Goal: Task Accomplishment & Management: Use online tool/utility

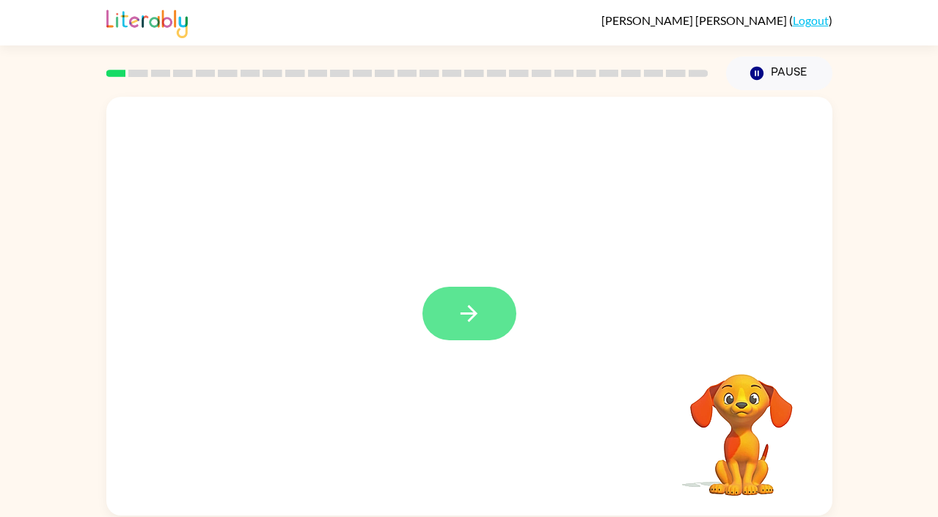
click at [473, 321] on icon "button" at bounding box center [469, 314] width 26 height 26
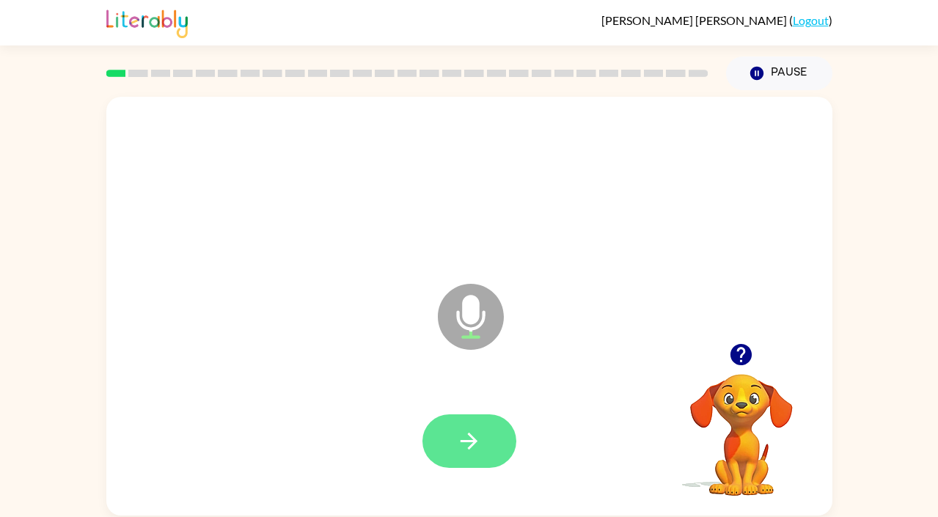
click at [463, 454] on button "button" at bounding box center [469, 441] width 94 height 54
click at [453, 438] on button "button" at bounding box center [469, 441] width 94 height 54
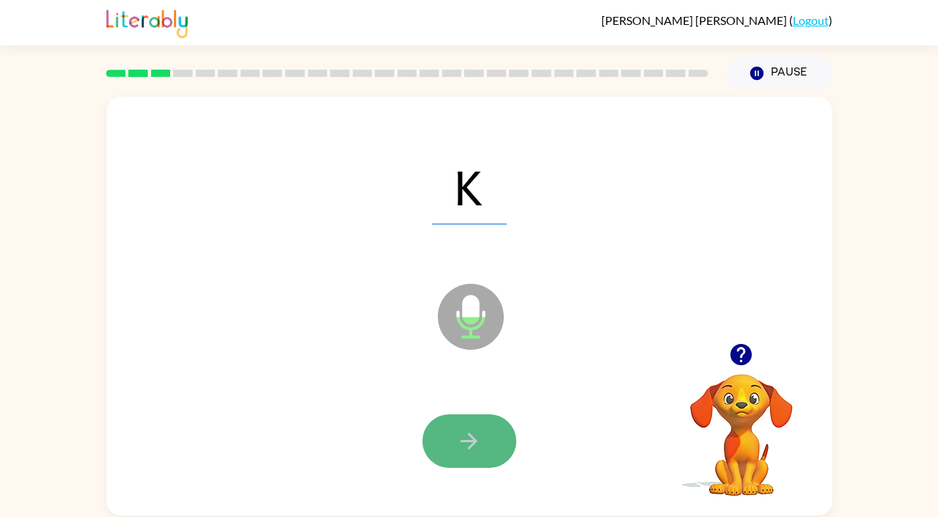
click at [468, 446] on icon "button" at bounding box center [469, 441] width 26 height 26
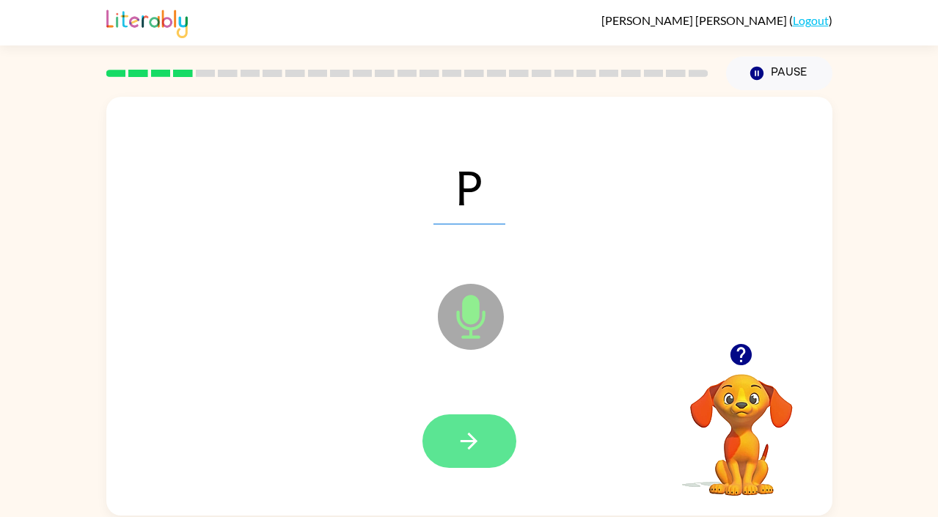
click at [473, 450] on icon "button" at bounding box center [469, 441] width 26 height 26
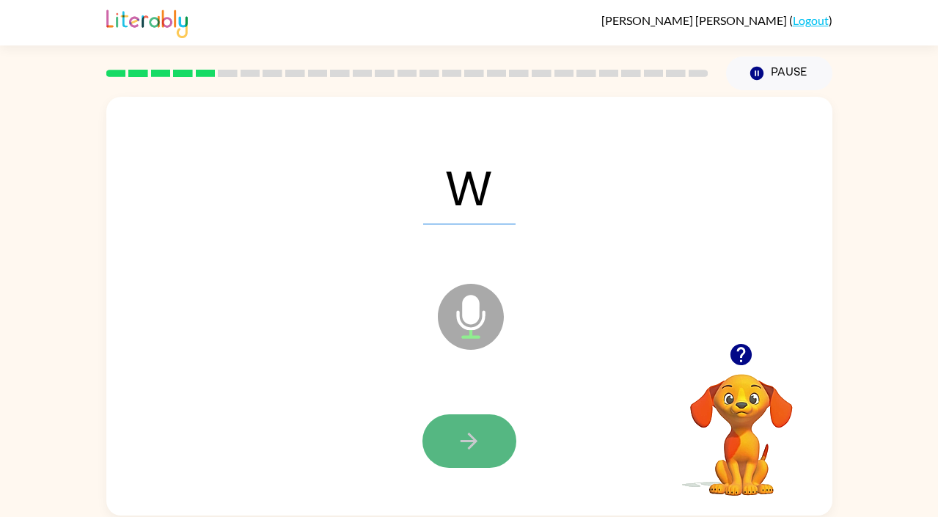
click at [458, 442] on icon "button" at bounding box center [469, 441] width 26 height 26
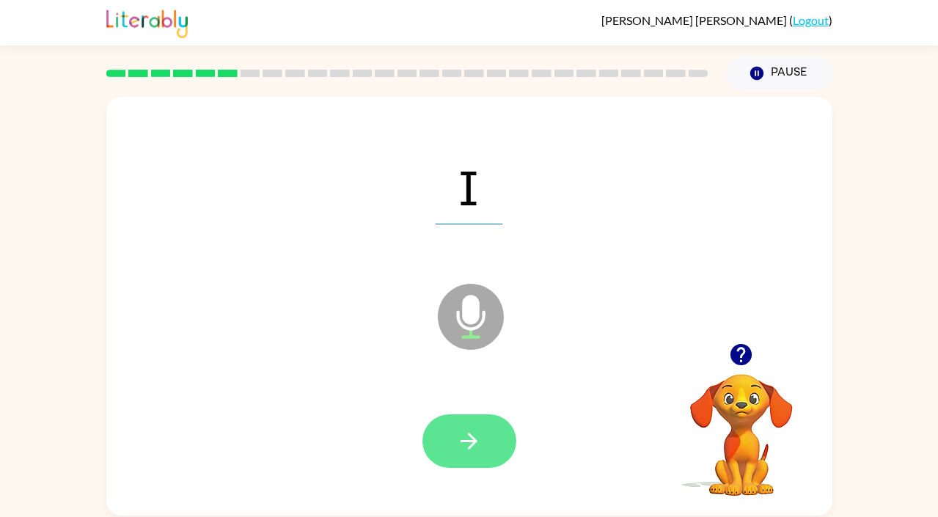
click at [473, 442] on icon "button" at bounding box center [469, 441] width 17 height 17
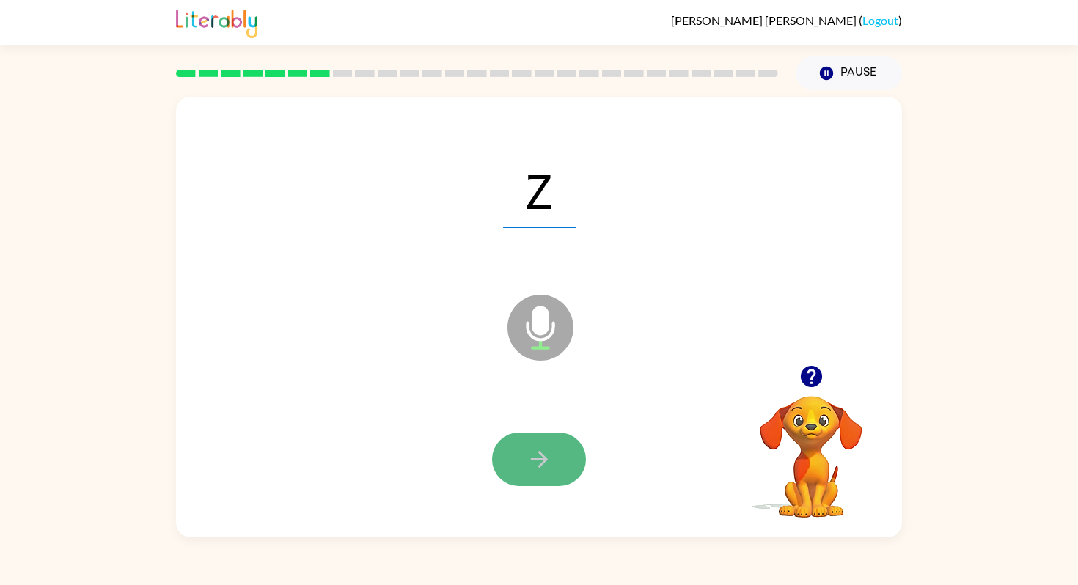
click at [547, 451] on icon "button" at bounding box center [540, 460] width 26 height 26
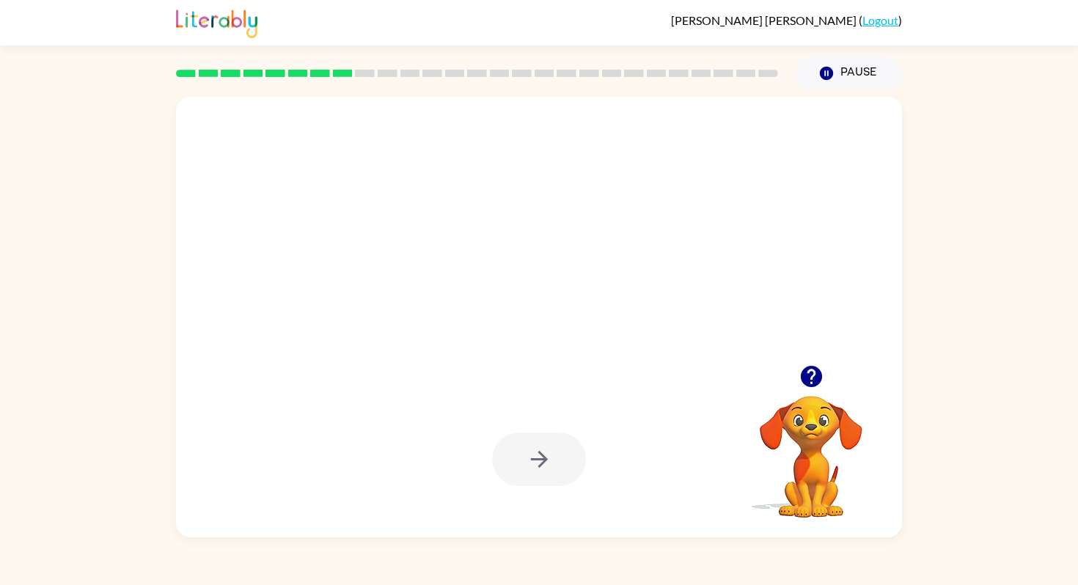
click at [810, 381] on icon "button" at bounding box center [810, 376] width 21 height 21
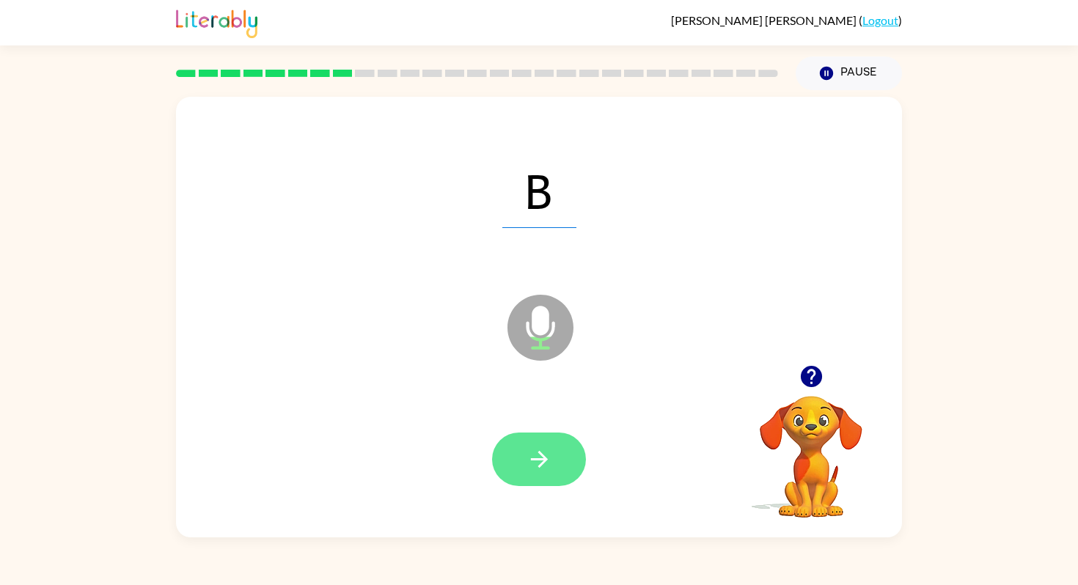
click at [534, 459] on icon "button" at bounding box center [538, 459] width 17 height 17
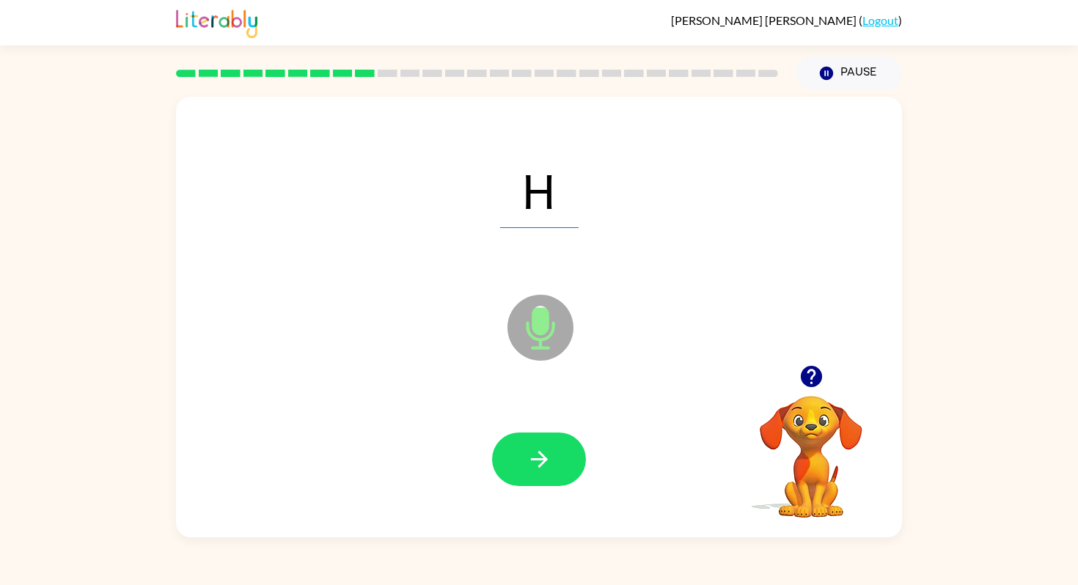
click at [534, 459] on icon "button" at bounding box center [538, 459] width 17 height 17
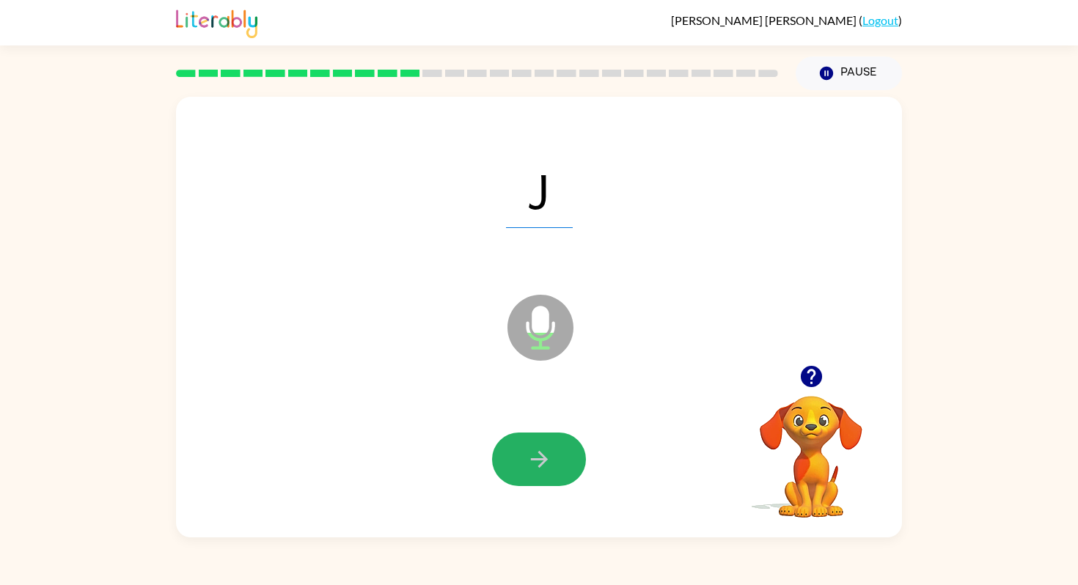
click at [534, 459] on icon "button" at bounding box center [538, 459] width 17 height 17
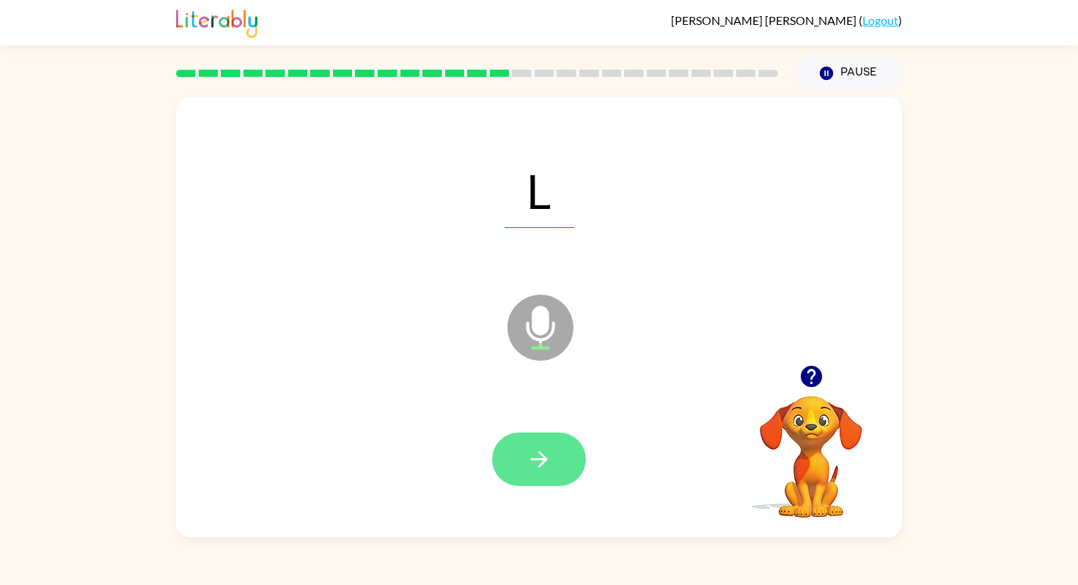
click at [535, 465] on icon "button" at bounding box center [540, 460] width 26 height 26
click at [548, 464] on icon "button" at bounding box center [540, 460] width 26 height 26
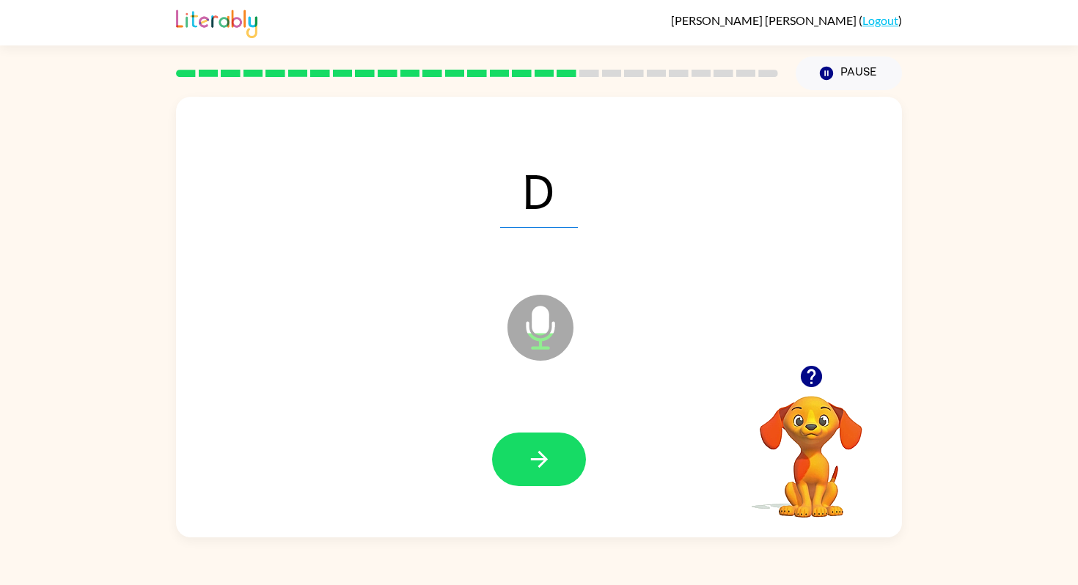
click at [549, 461] on icon "button" at bounding box center [540, 460] width 26 height 26
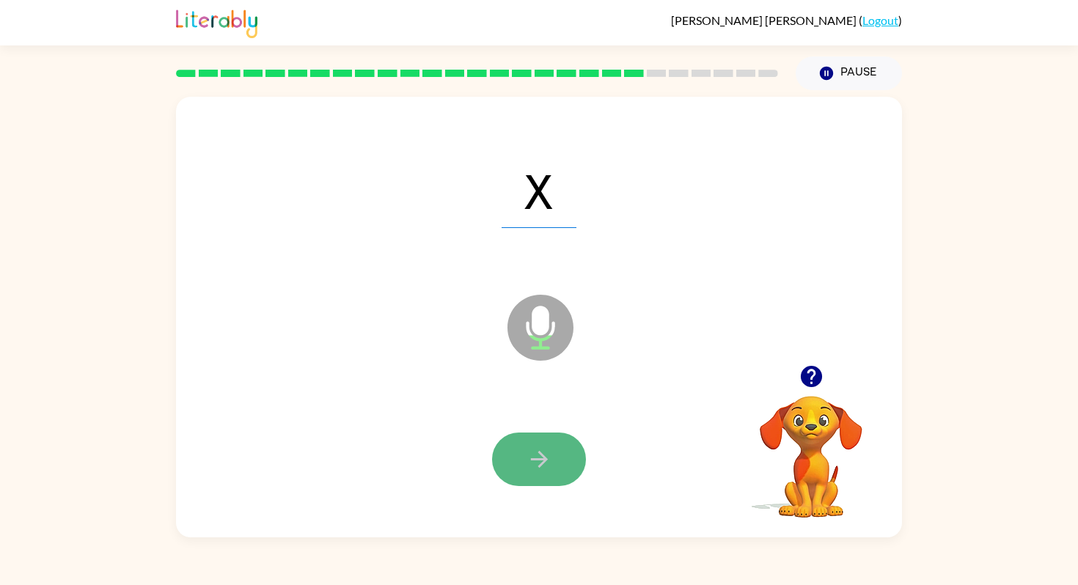
click at [557, 453] on button "button" at bounding box center [539, 460] width 94 height 54
click at [557, 452] on button "button" at bounding box center [539, 460] width 94 height 54
click at [556, 452] on button "button" at bounding box center [539, 460] width 94 height 54
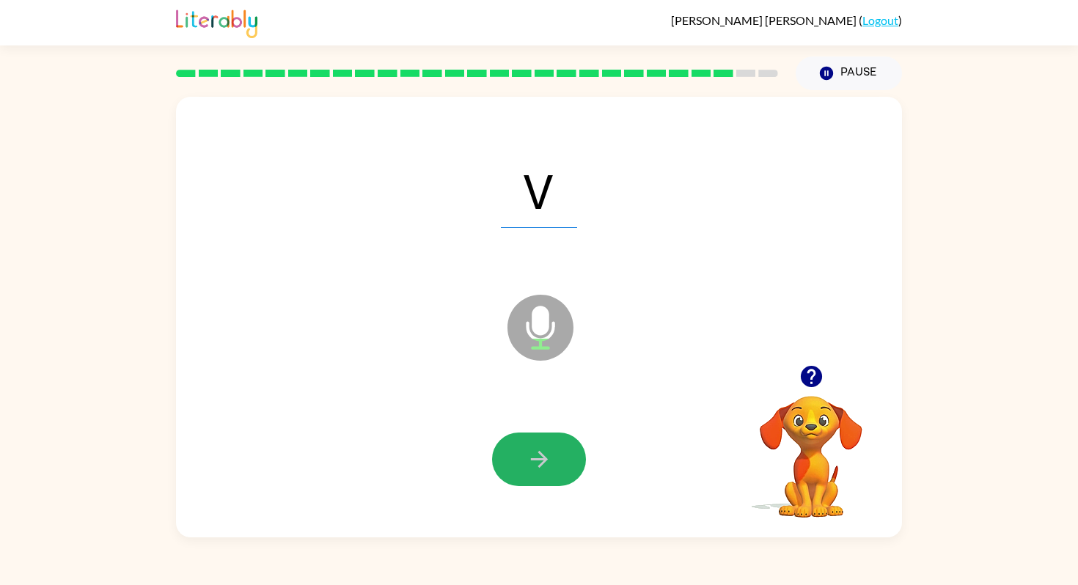
click at [556, 452] on button "button" at bounding box center [539, 460] width 94 height 54
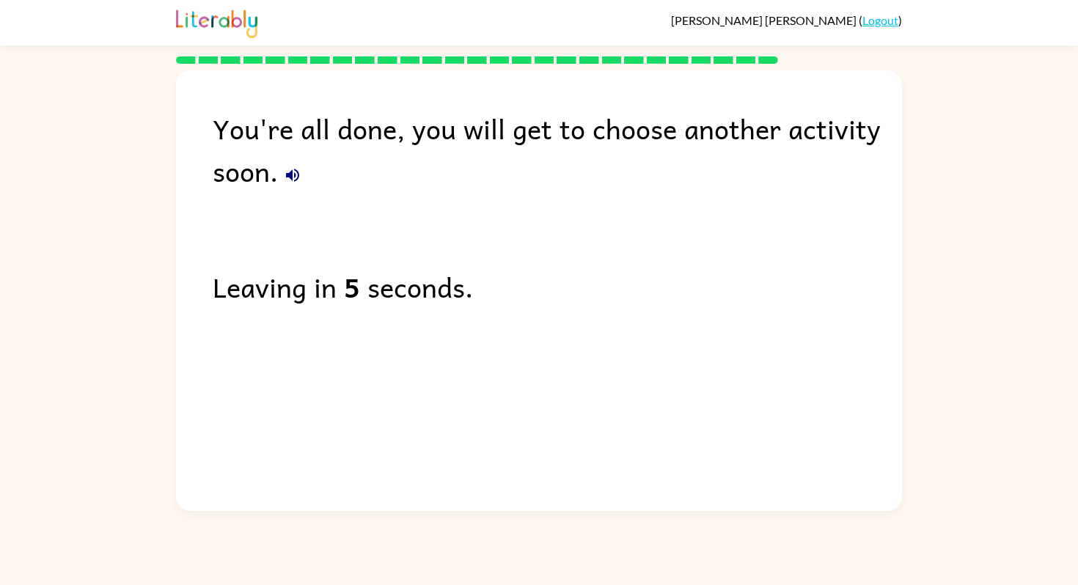
click at [889, 24] on link "Logout" at bounding box center [880, 20] width 36 height 14
